Goal: Find specific page/section: Find specific page/section

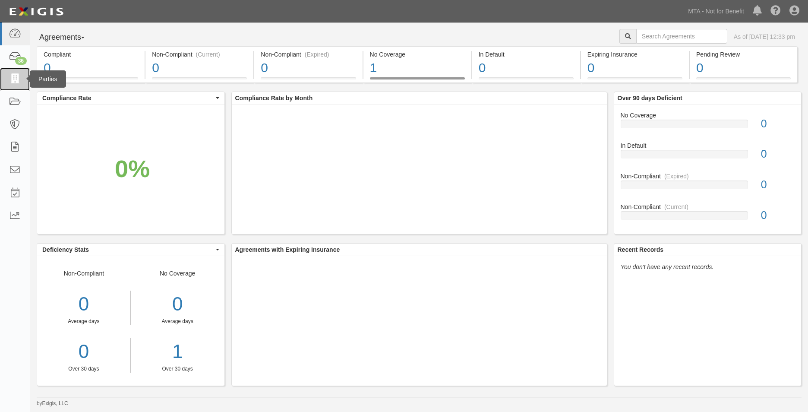
click at [16, 77] on icon at bounding box center [15, 79] width 12 height 10
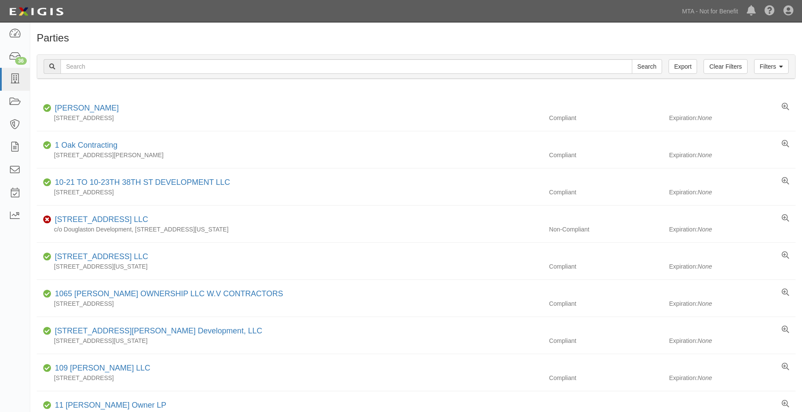
click at [124, 59] on div "Filters Clear Filters Export Search Filters" at bounding box center [416, 67] width 758 height 24
click at [117, 65] on input "text" at bounding box center [346, 66] width 572 height 15
type input "stantec"
click at [632, 59] on input "Search" at bounding box center [647, 66] width 30 height 15
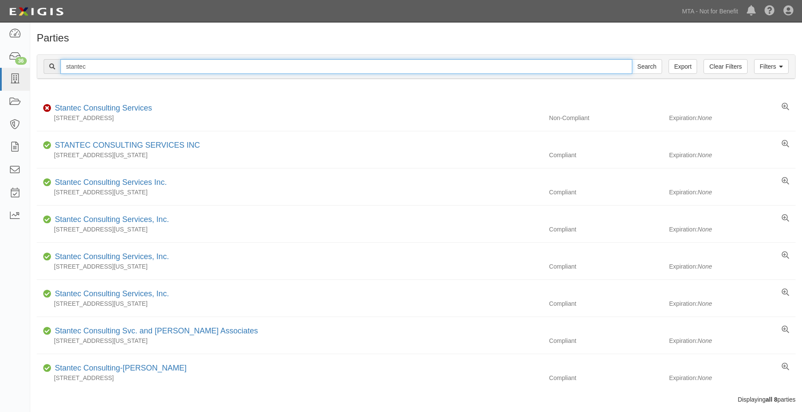
drag, startPoint x: 100, startPoint y: 67, endPoint x: 60, endPoint y: 67, distance: 39.7
click at [60, 67] on input "stantec" at bounding box center [346, 66] width 572 height 15
type input "625 Madison"
click at [632, 59] on input "Search" at bounding box center [647, 66] width 30 height 15
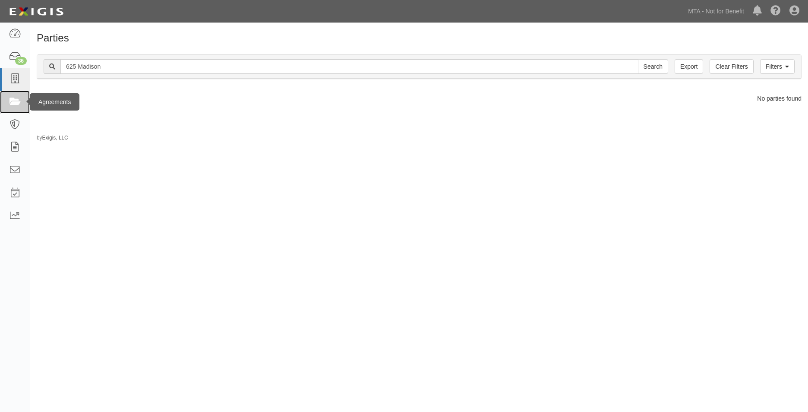
click at [16, 98] on icon at bounding box center [15, 102] width 12 height 10
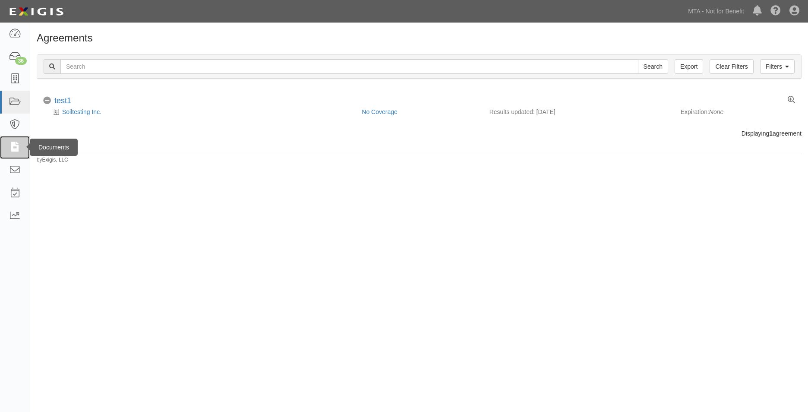
click at [14, 150] on icon at bounding box center [15, 147] width 12 height 10
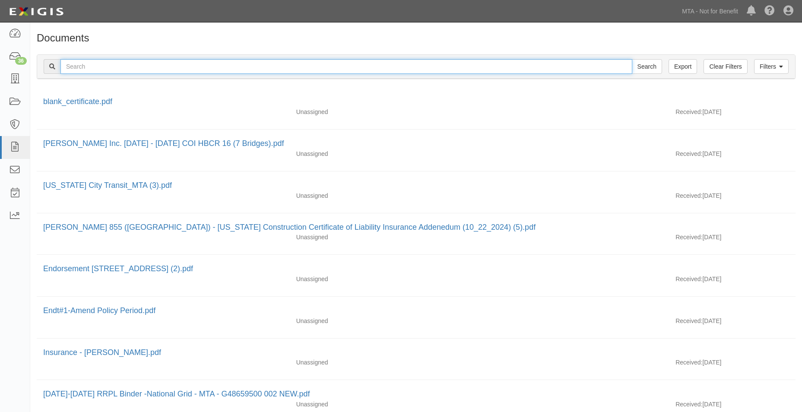
click at [89, 66] on input "text" at bounding box center [346, 66] width 572 height 15
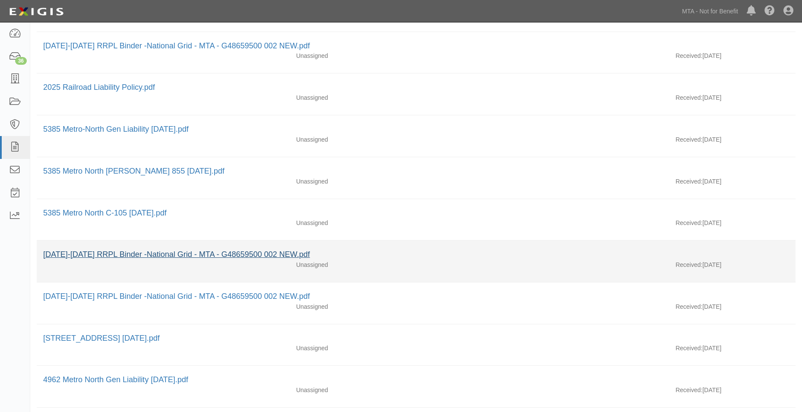
scroll to position [583, 0]
